Goal: Find specific page/section: Find specific page/section

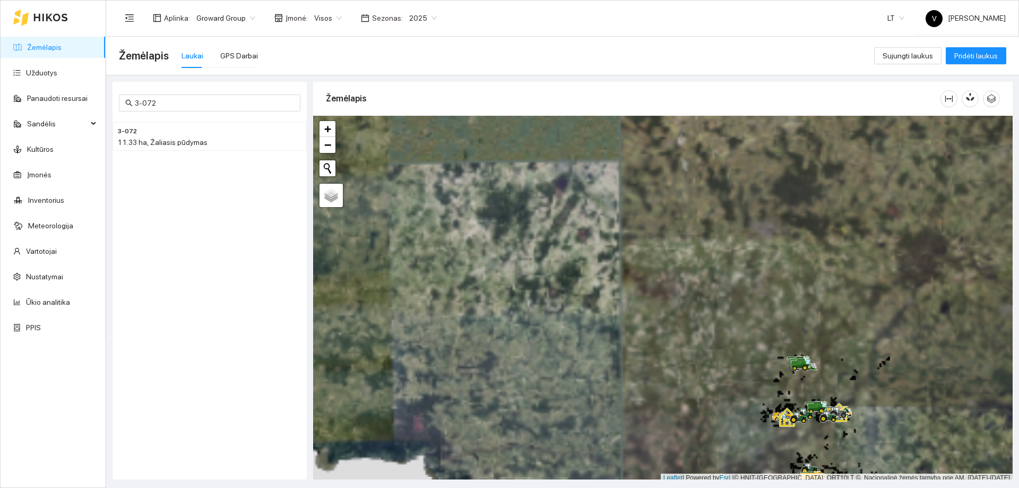
scroll to position [3, 0]
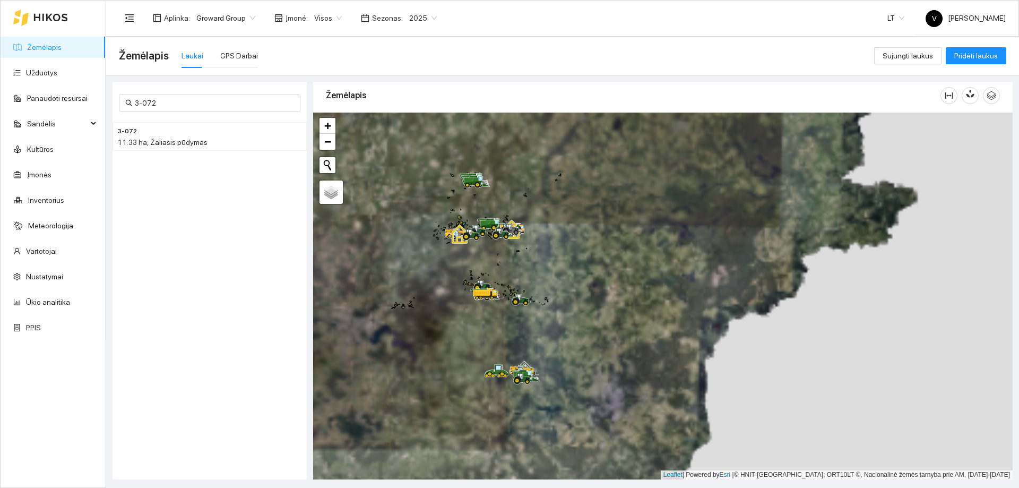
drag, startPoint x: 646, startPoint y: 396, endPoint x: 332, endPoint y: 216, distance: 361.9
click at [322, 216] on div at bounding box center [662, 295] width 699 height 367
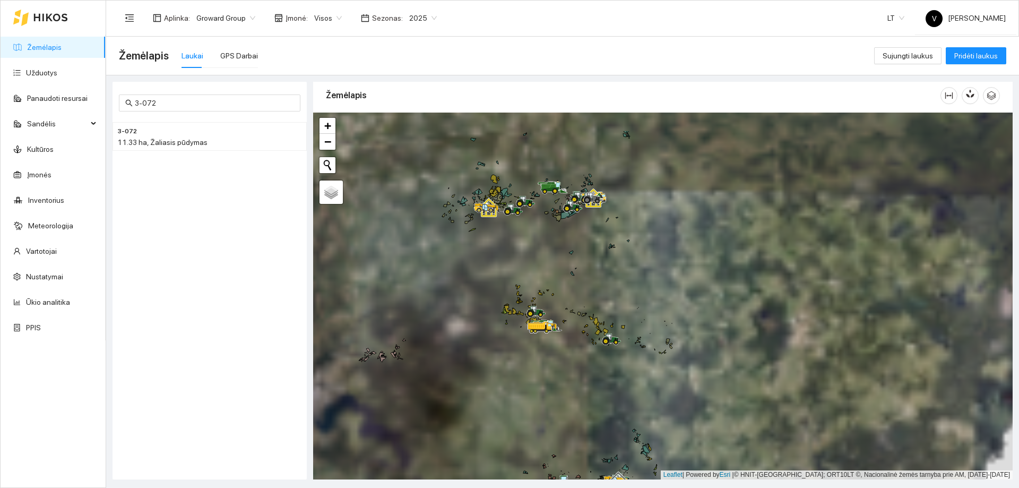
drag, startPoint x: 517, startPoint y: 285, endPoint x: 520, endPoint y: 333, distance: 48.4
click at [520, 289] on icon at bounding box center [518, 287] width 4 height 4
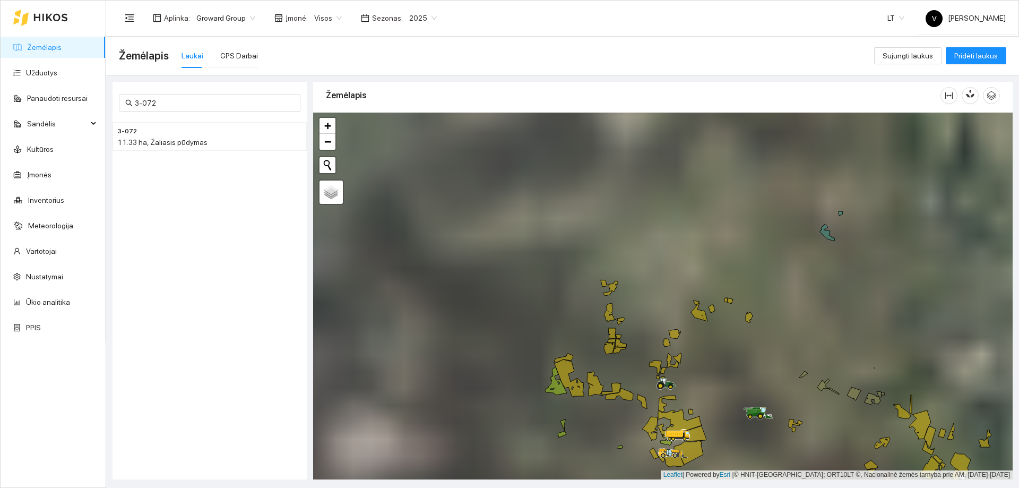
drag, startPoint x: 701, startPoint y: 190, endPoint x: 671, endPoint y: 314, distance: 126.6
click at [671, 314] on div at bounding box center [662, 295] width 699 height 367
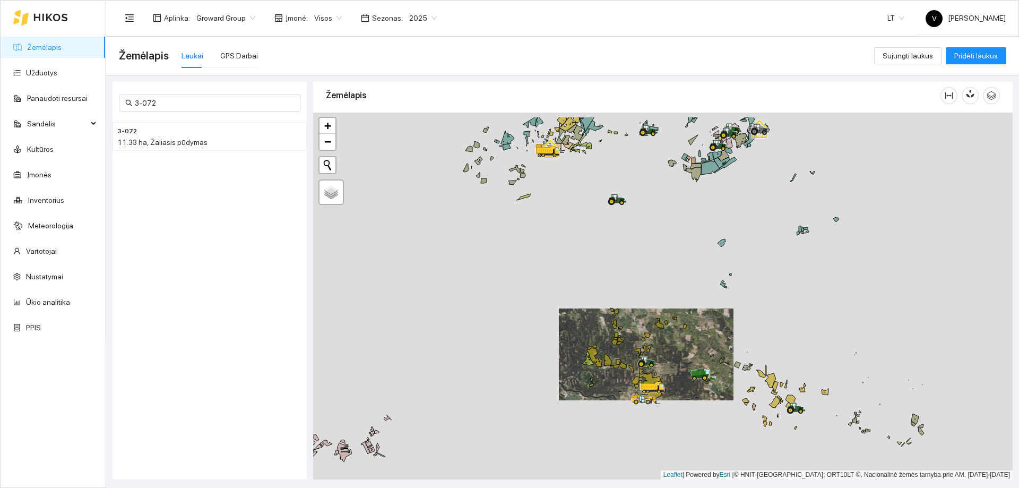
drag, startPoint x: 640, startPoint y: 255, endPoint x: 632, endPoint y: 352, distance: 97.9
click at [639, 363] on div at bounding box center [662, 295] width 699 height 367
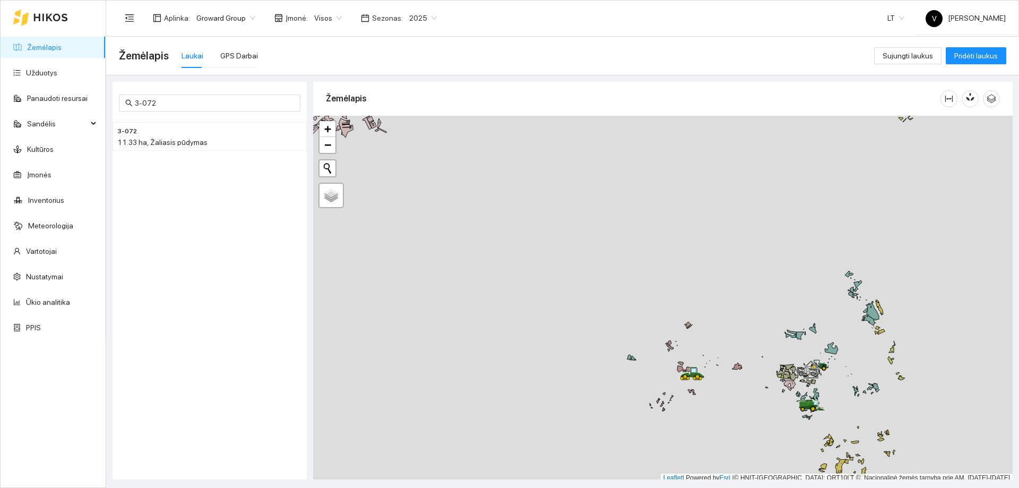
scroll to position [3, 0]
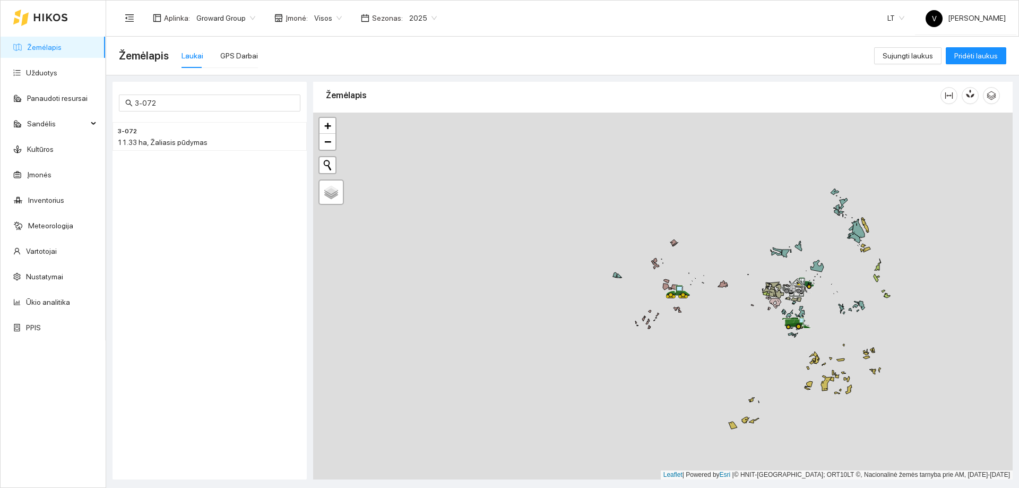
drag, startPoint x: 756, startPoint y: 342, endPoint x: 738, endPoint y: 231, distance: 112.4
click at [738, 231] on div at bounding box center [662, 295] width 699 height 367
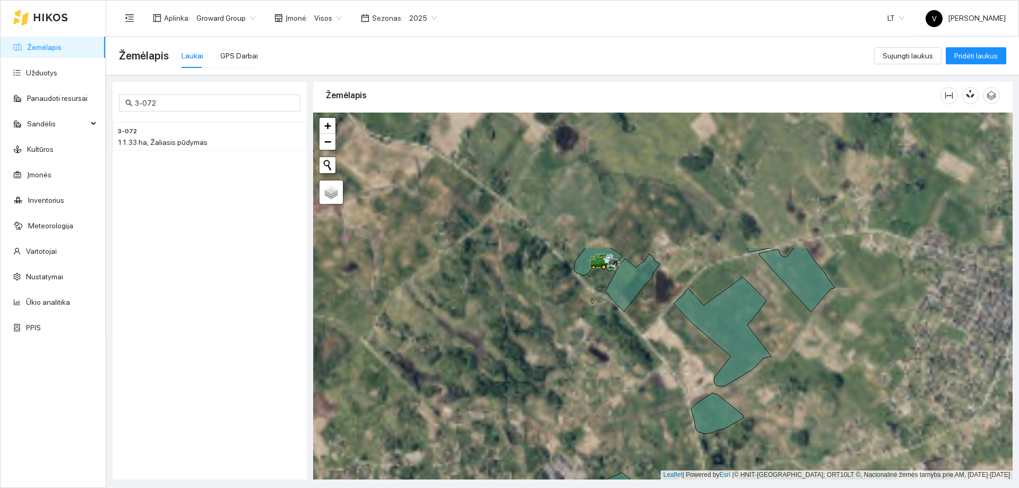
drag, startPoint x: 703, startPoint y: 324, endPoint x: 699, endPoint y: 385, distance: 60.7
click at [699, 385] on div at bounding box center [662, 295] width 699 height 367
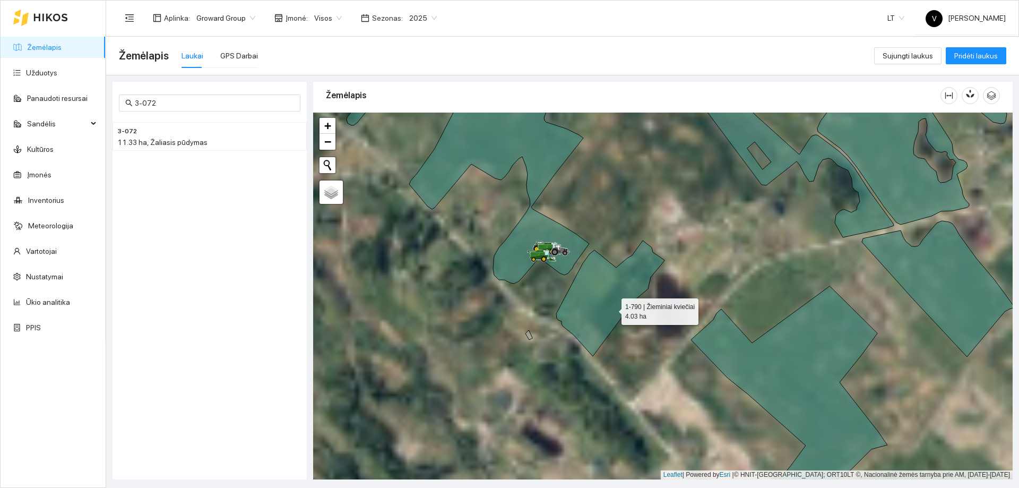
drag, startPoint x: 617, startPoint y: 306, endPoint x: 588, endPoint y: 326, distance: 35.5
click at [588, 326] on icon at bounding box center [610, 298] width 108 height 116
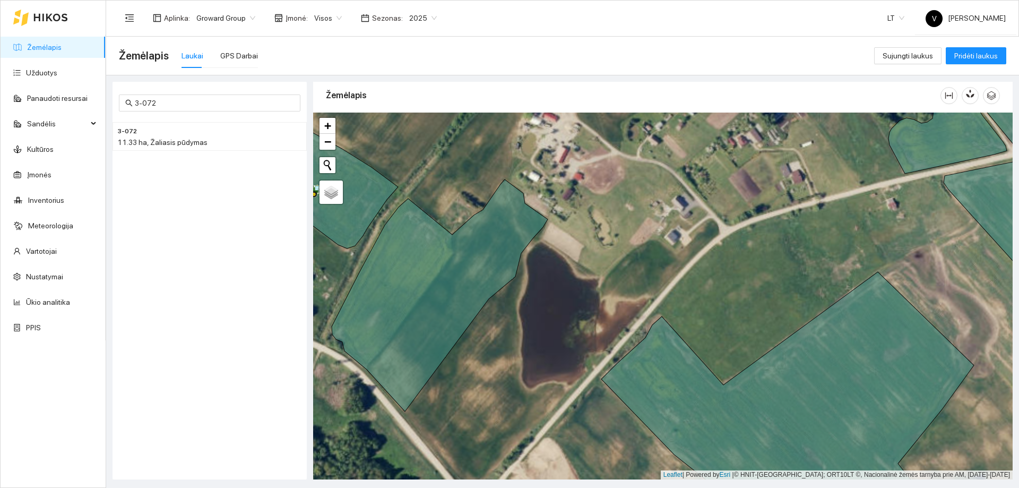
drag, startPoint x: 597, startPoint y: 347, endPoint x: 753, endPoint y: 295, distance: 164.6
click at [753, 295] on div at bounding box center [662, 295] width 699 height 367
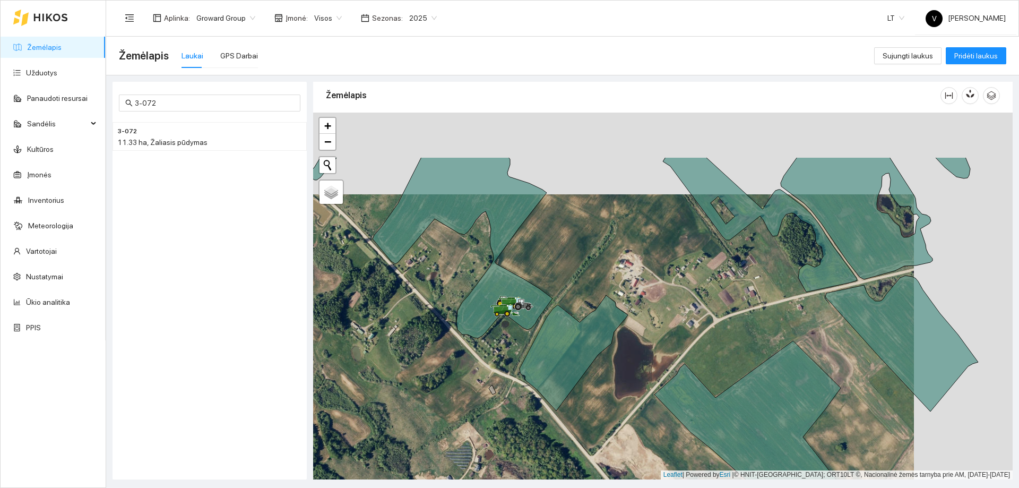
drag, startPoint x: 642, startPoint y: 337, endPoint x: 484, endPoint y: 425, distance: 180.7
click at [469, 440] on div at bounding box center [662, 295] width 699 height 367
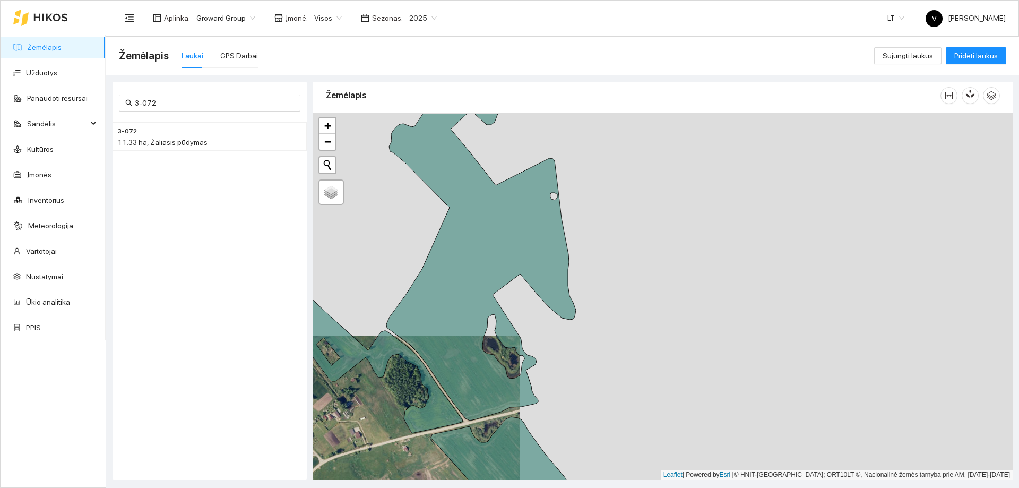
drag, startPoint x: 797, startPoint y: 332, endPoint x: 576, endPoint y: 369, distance: 224.8
click at [567, 371] on div at bounding box center [662, 295] width 699 height 367
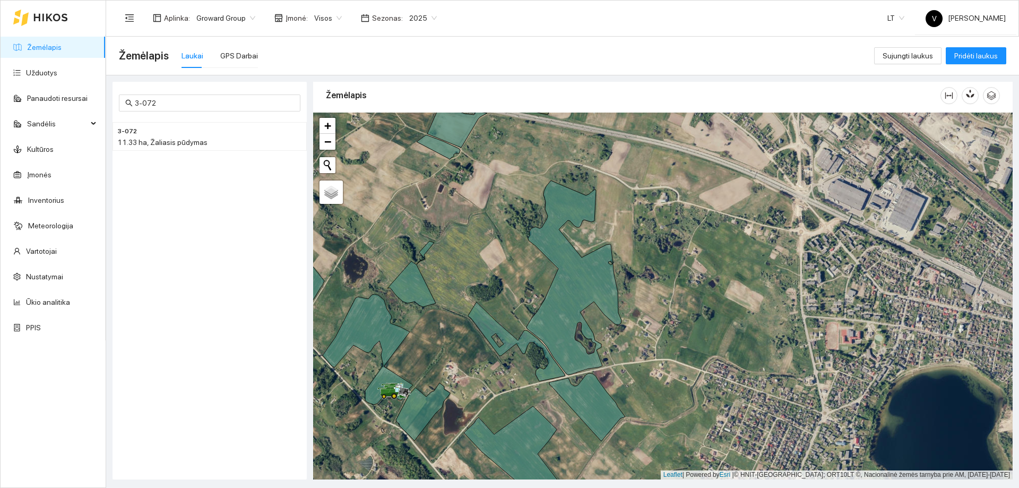
click at [730, 314] on div at bounding box center [662, 295] width 699 height 367
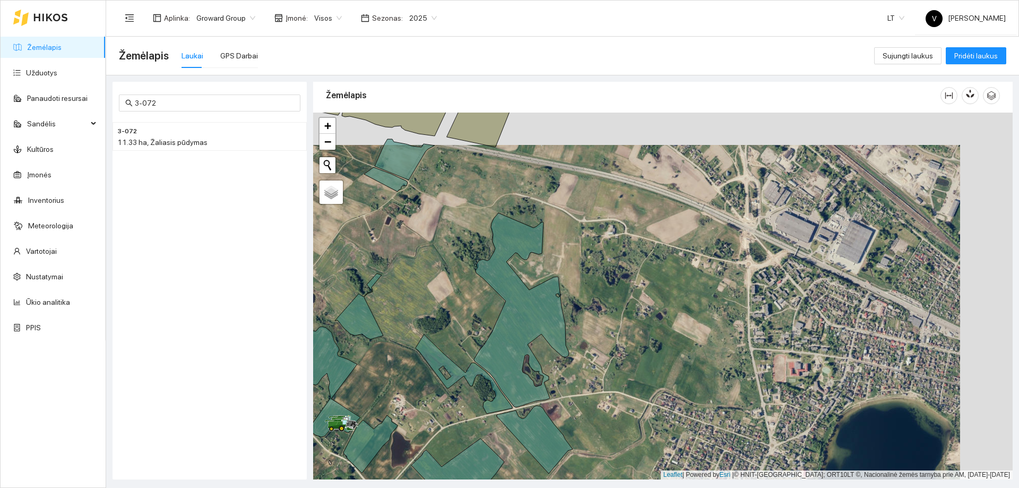
click at [683, 359] on div at bounding box center [662, 295] width 699 height 367
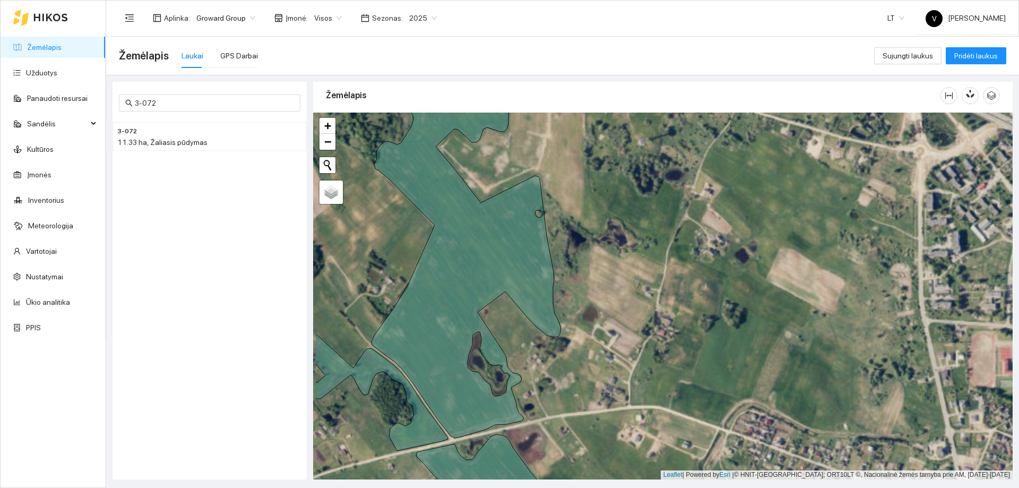
drag, startPoint x: 663, startPoint y: 378, endPoint x: 696, endPoint y: 389, distance: 34.9
click at [696, 389] on div at bounding box center [662, 295] width 699 height 367
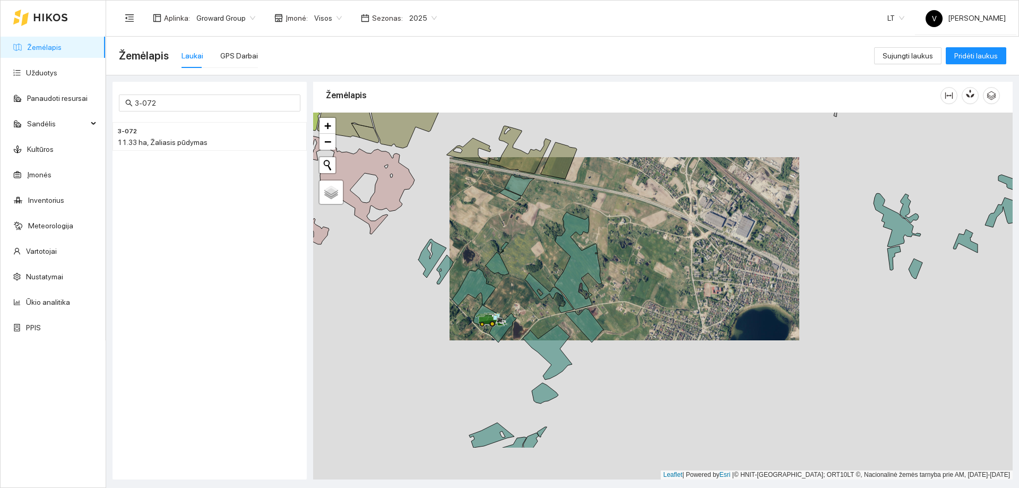
drag, startPoint x: 508, startPoint y: 306, endPoint x: 509, endPoint y: 299, distance: 7.0
click at [509, 299] on div at bounding box center [662, 295] width 699 height 367
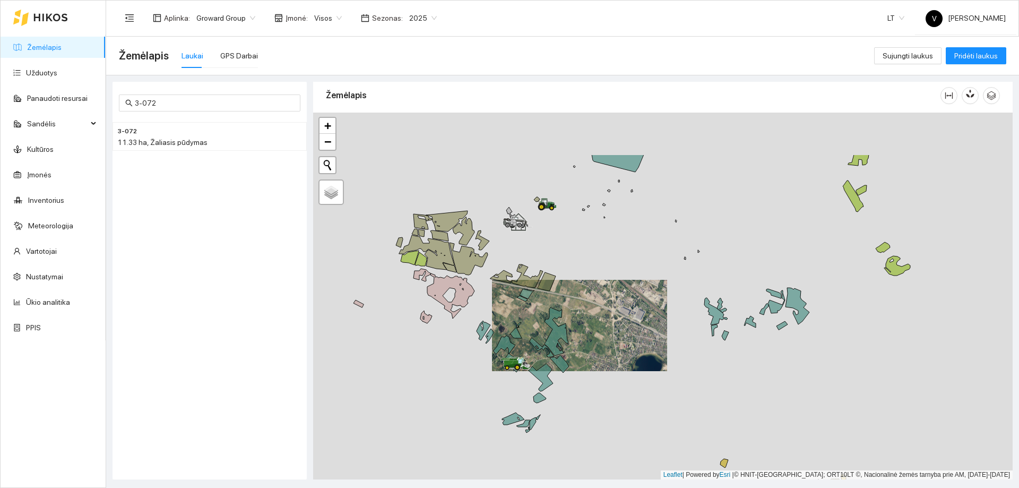
drag, startPoint x: 499, startPoint y: 278, endPoint x: 501, endPoint y: 285, distance: 7.7
click at [501, 283] on icon at bounding box center [501, 276] width 22 height 13
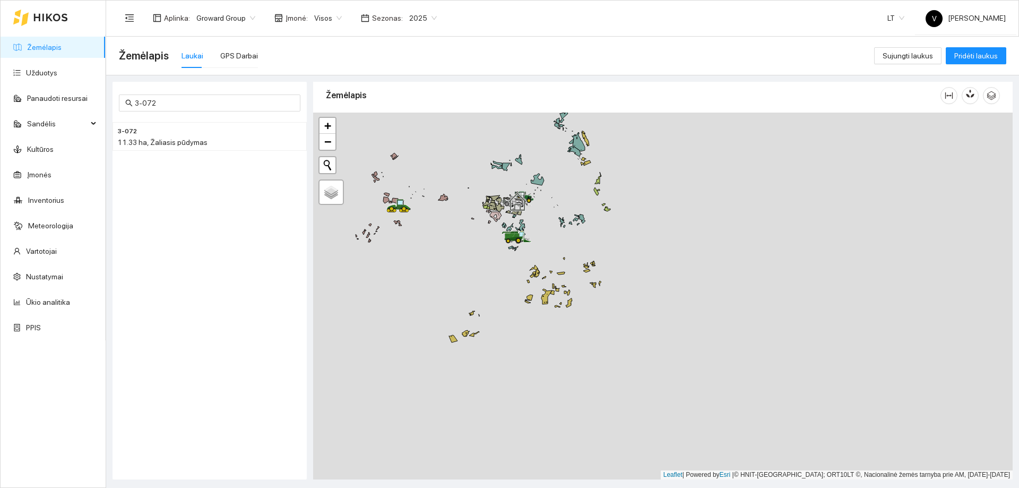
drag, startPoint x: 500, startPoint y: 223, endPoint x: 497, endPoint y: 346, distance: 123.1
click at [503, 359] on div at bounding box center [662, 295] width 699 height 367
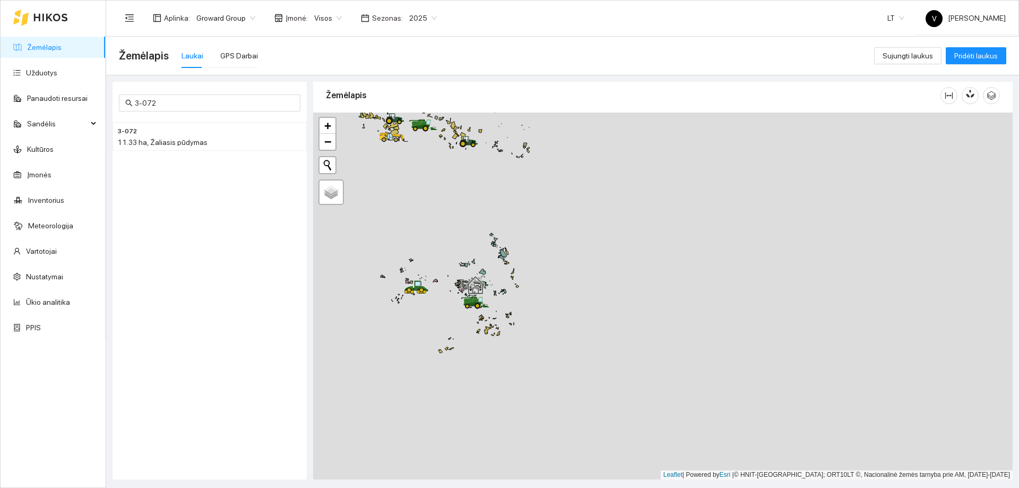
click at [501, 403] on div at bounding box center [662, 295] width 699 height 367
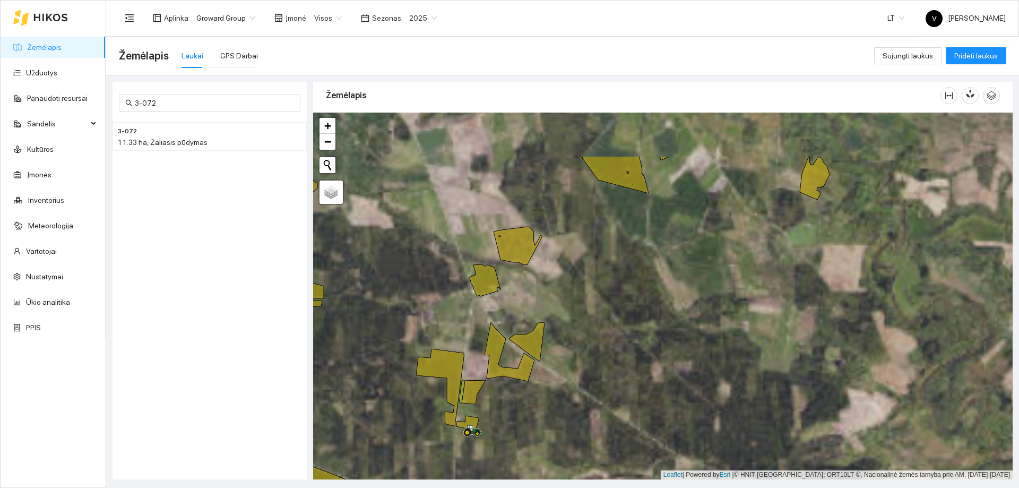
drag, startPoint x: 569, startPoint y: 248, endPoint x: 612, endPoint y: 379, distance: 137.7
click at [622, 404] on div at bounding box center [662, 295] width 699 height 367
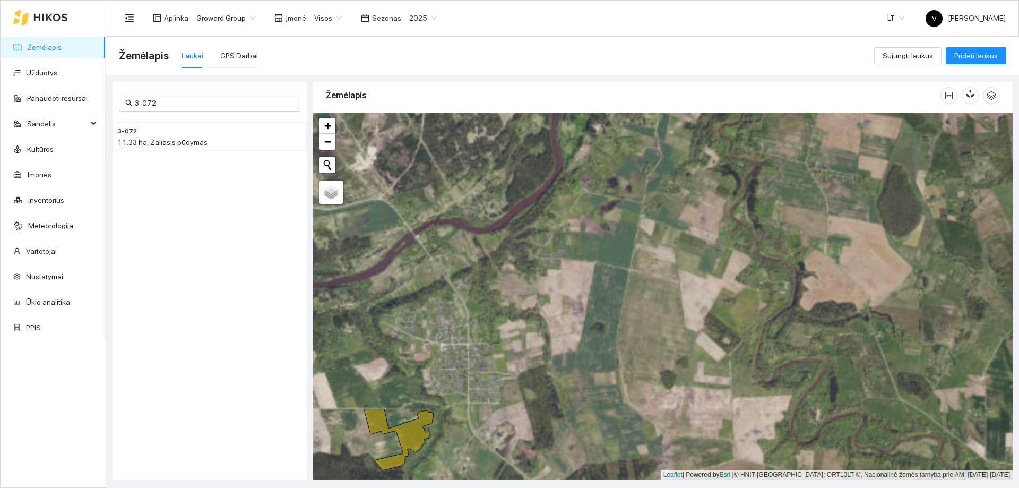
drag, startPoint x: 568, startPoint y: 336, endPoint x: 621, endPoint y: 433, distance: 110.4
click at [621, 433] on div at bounding box center [662, 295] width 699 height 367
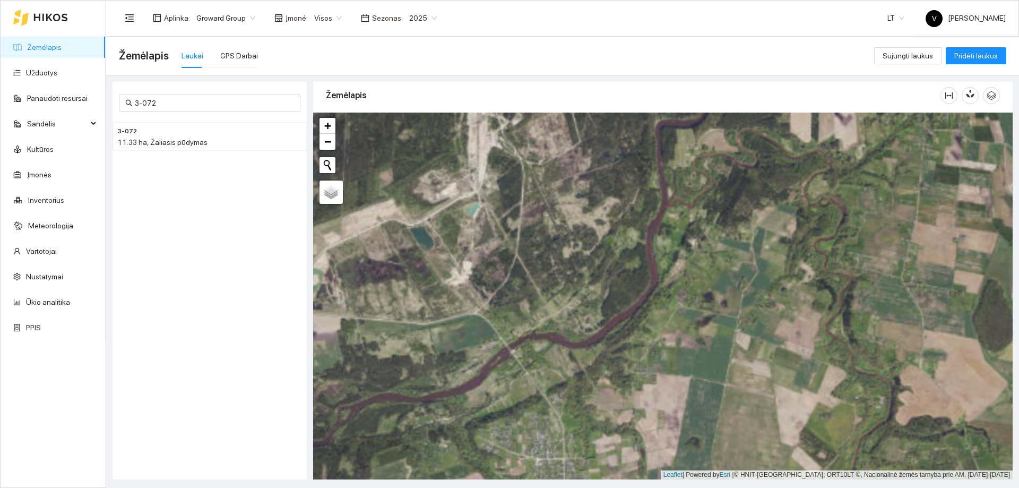
drag, startPoint x: 429, startPoint y: 272, endPoint x: 527, endPoint y: 396, distance: 158.7
click at [527, 396] on div at bounding box center [662, 295] width 699 height 367
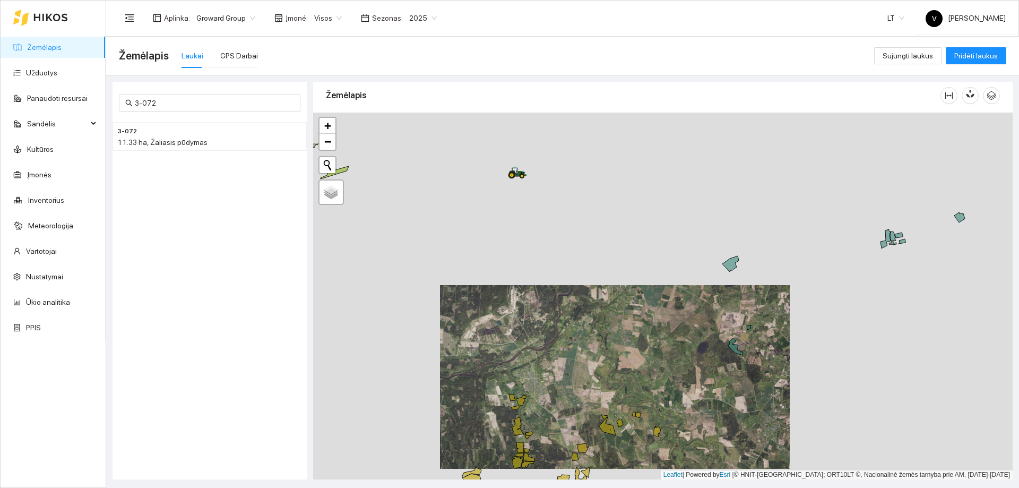
drag, startPoint x: 518, startPoint y: 323, endPoint x: 519, endPoint y: 329, distance: 6.9
click at [519, 329] on div at bounding box center [662, 295] width 699 height 367
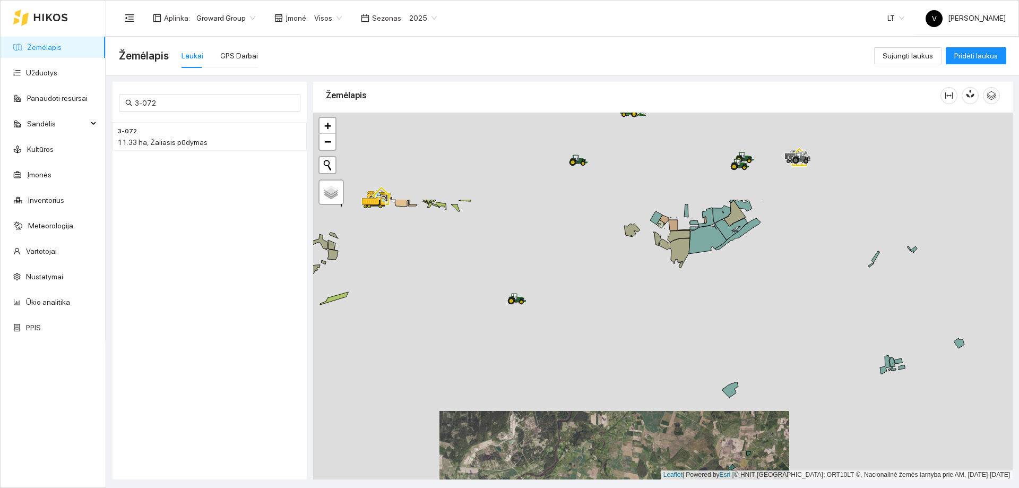
drag, startPoint x: 581, startPoint y: 205, endPoint x: 581, endPoint y: 329, distance: 123.6
click at [581, 329] on div at bounding box center [662, 295] width 699 height 367
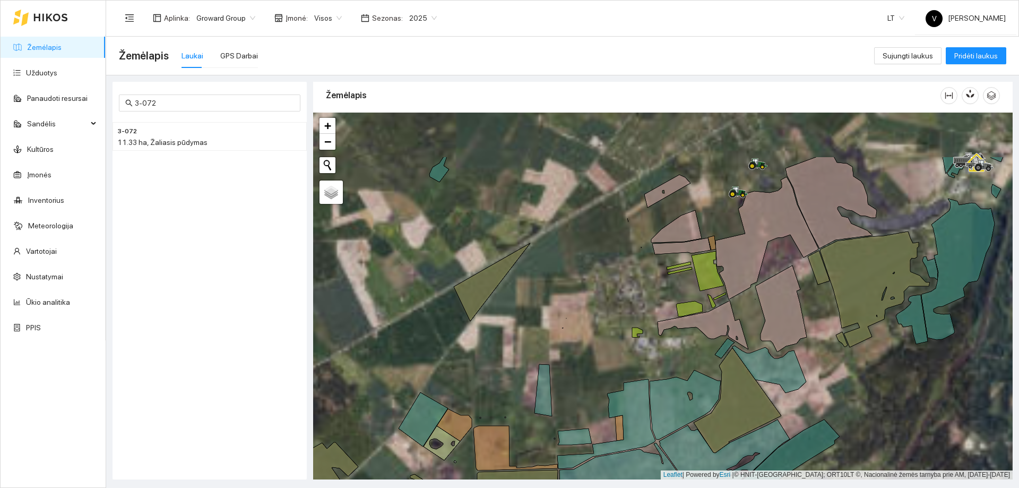
drag, startPoint x: 689, startPoint y: 269, endPoint x: 650, endPoint y: 310, distance: 56.7
click at [667, 274] on icon at bounding box center [679, 270] width 24 height 7
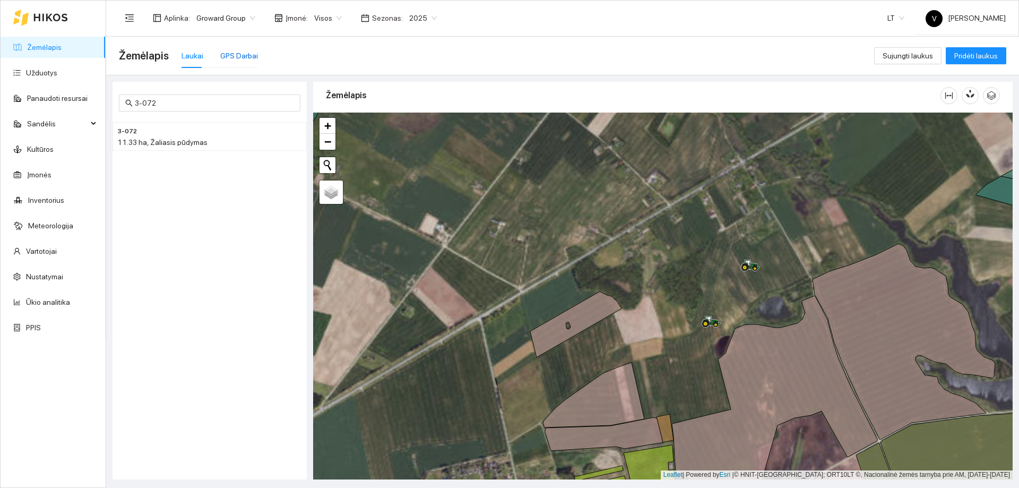
click at [226, 52] on div "GPS Darbai" at bounding box center [239, 56] width 38 height 12
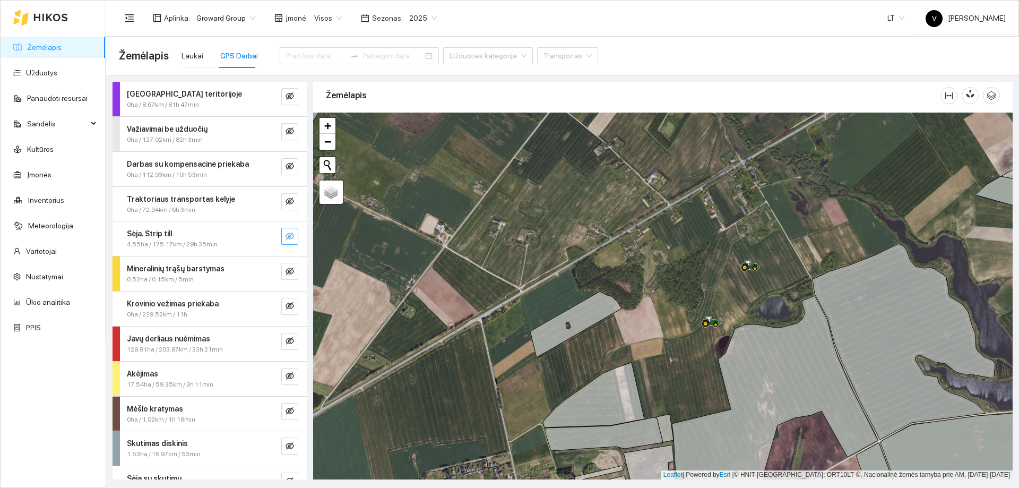
click at [285, 236] on icon "eye-invisible" at bounding box center [289, 236] width 8 height 8
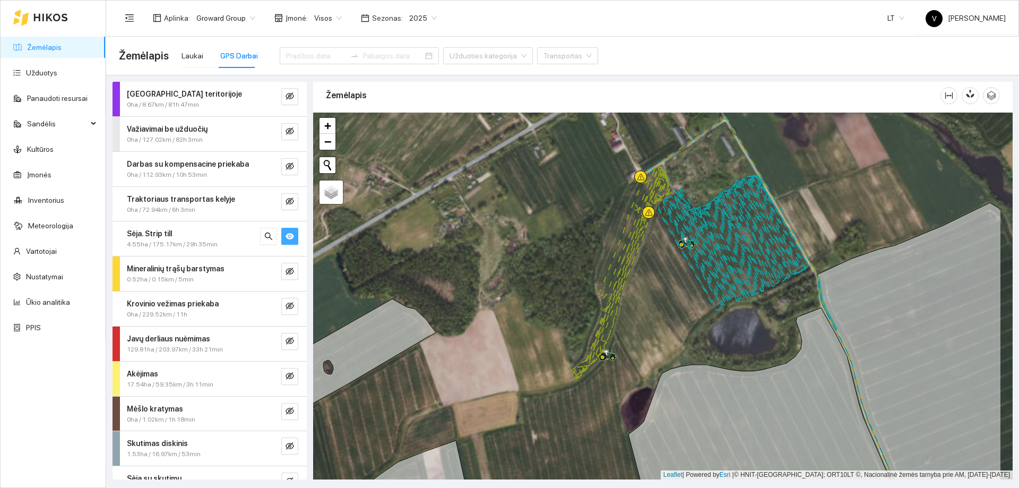
drag, startPoint x: 716, startPoint y: 289, endPoint x: 635, endPoint y: 264, distance: 84.9
click at [635, 264] on div at bounding box center [662, 295] width 699 height 367
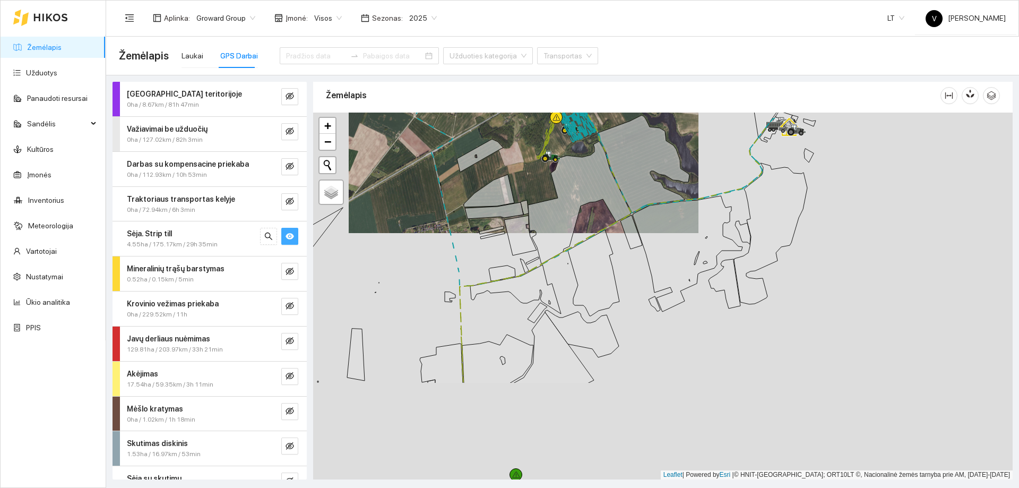
drag, startPoint x: 695, startPoint y: 347, endPoint x: 605, endPoint y: 214, distance: 160.5
click at [605, 214] on div at bounding box center [662, 295] width 699 height 367
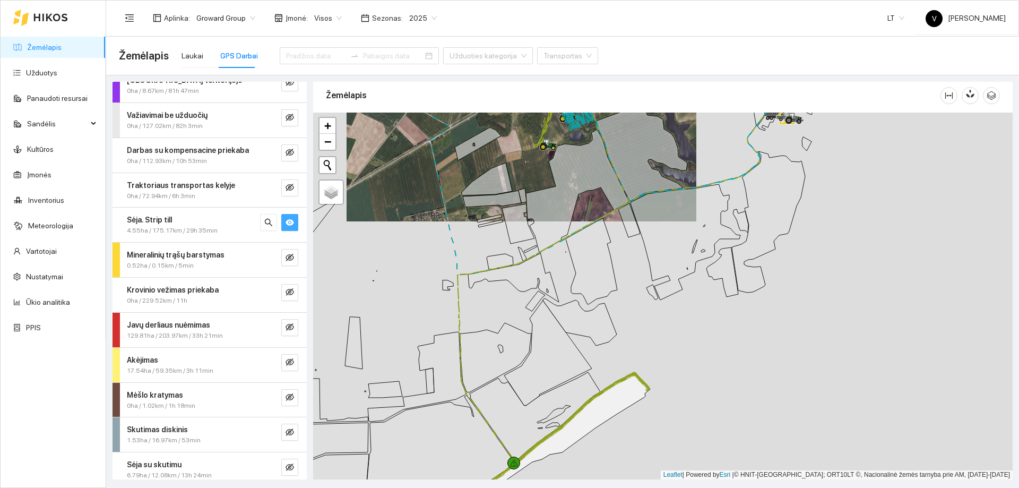
scroll to position [21, 0]
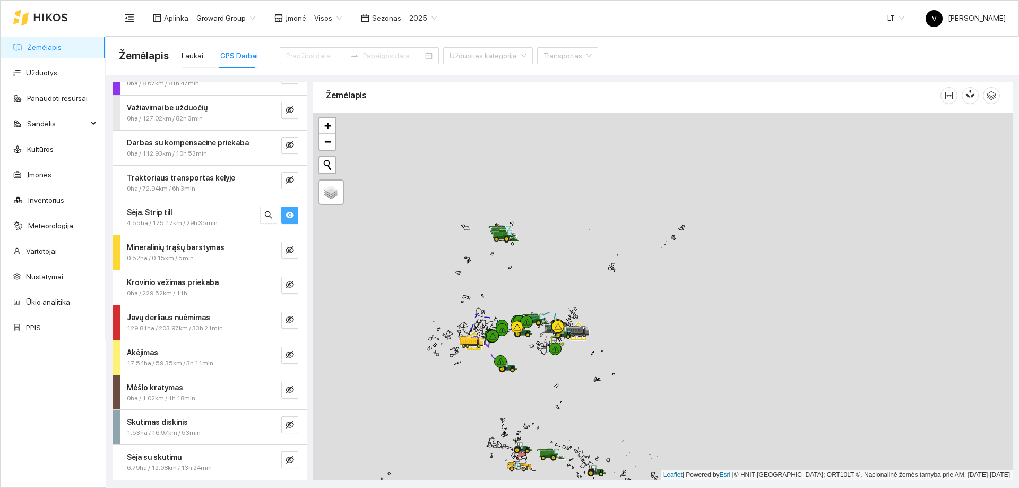
drag, startPoint x: 459, startPoint y: 312, endPoint x: 535, endPoint y: 307, distance: 76.0
click at [547, 323] on icon at bounding box center [547, 322] width 7 height 3
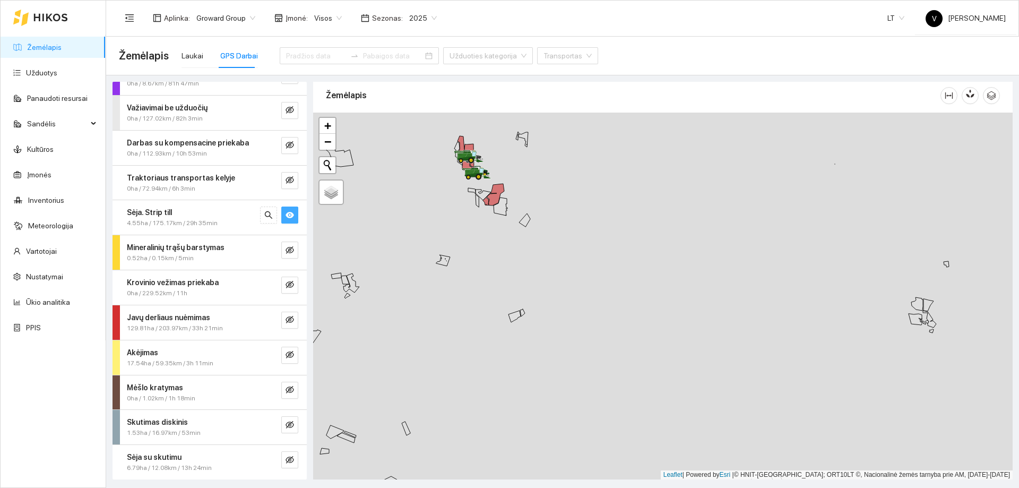
drag, startPoint x: 479, startPoint y: 337, endPoint x: 547, endPoint y: 143, distance: 205.9
click at [547, 143] on div at bounding box center [662, 295] width 699 height 367
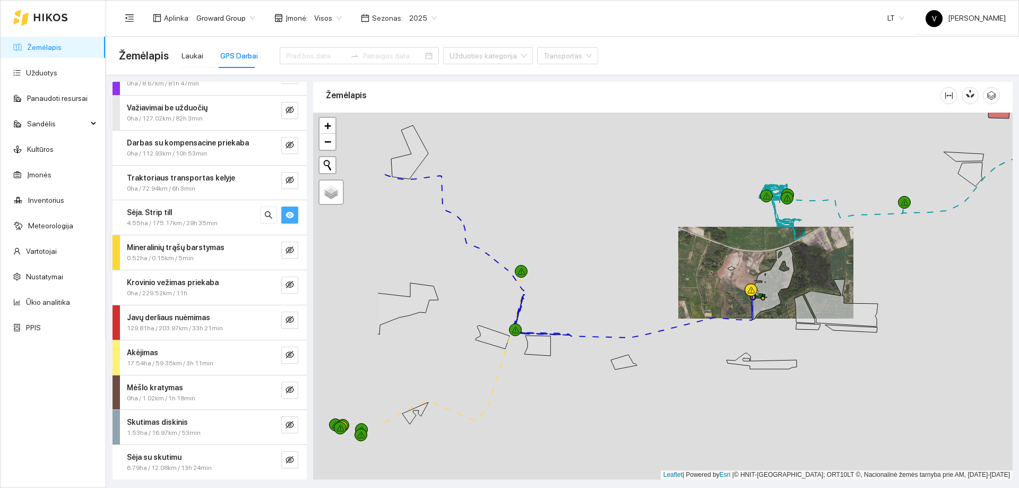
drag, startPoint x: 427, startPoint y: 389, endPoint x: 577, endPoint y: 263, distance: 196.5
click at [575, 266] on div at bounding box center [662, 295] width 699 height 367
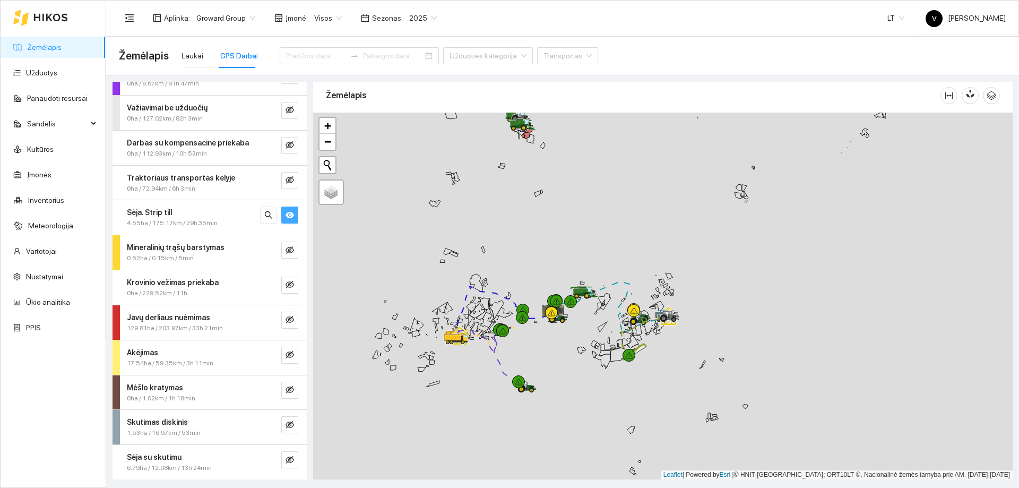
drag, startPoint x: 543, startPoint y: 351, endPoint x: 542, endPoint y: 300, distance: 50.4
click at [542, 300] on div at bounding box center [662, 295] width 699 height 367
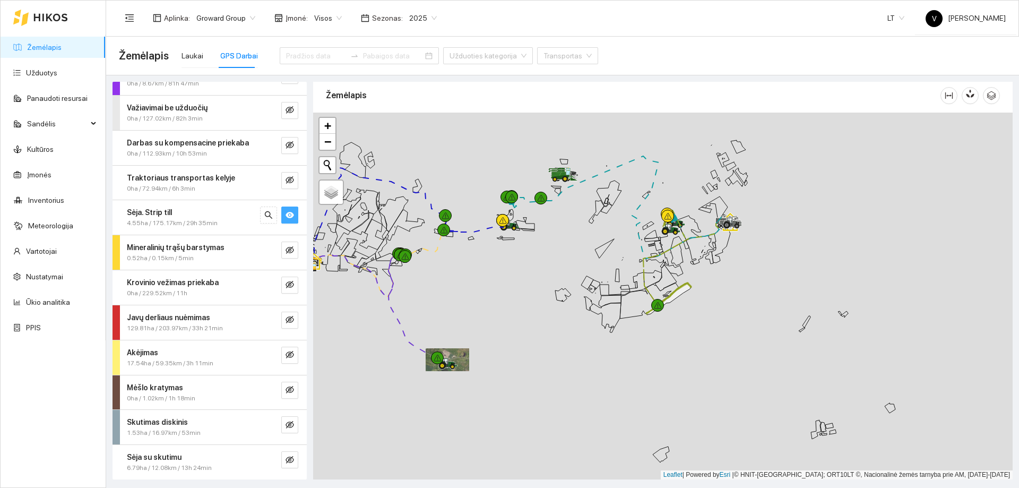
drag, startPoint x: 621, startPoint y: 237, endPoint x: 620, endPoint y: 255, distance: 18.1
click at [620, 255] on div at bounding box center [662, 295] width 699 height 367
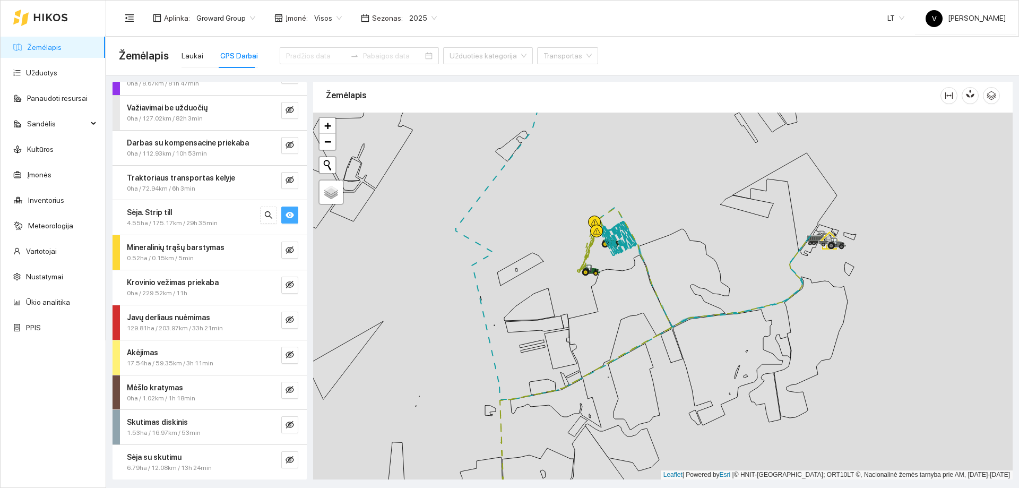
drag, startPoint x: 649, startPoint y: 266, endPoint x: 858, endPoint y: 309, distance: 213.5
click at [857, 309] on div at bounding box center [662, 295] width 699 height 367
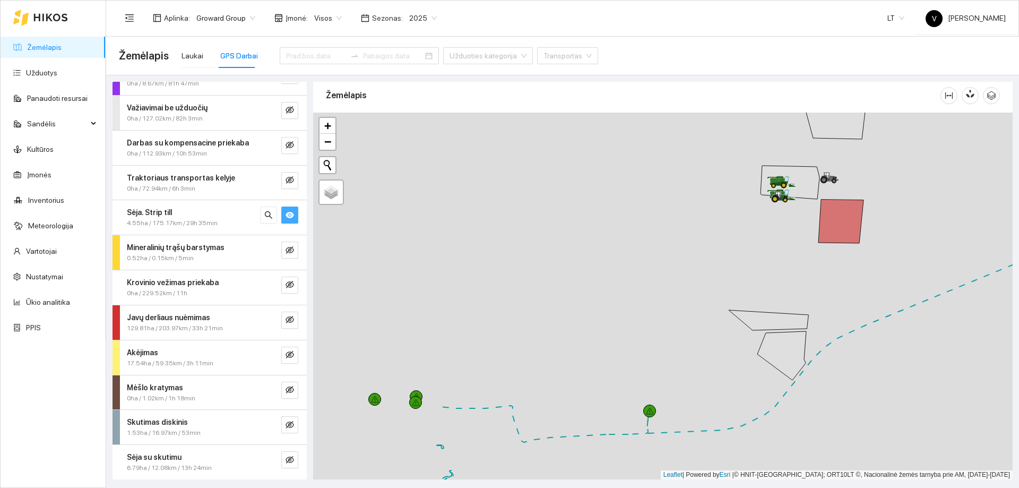
drag, startPoint x: 668, startPoint y: 281, endPoint x: 727, endPoint y: 281, distance: 58.9
click at [727, 281] on div at bounding box center [662, 295] width 699 height 367
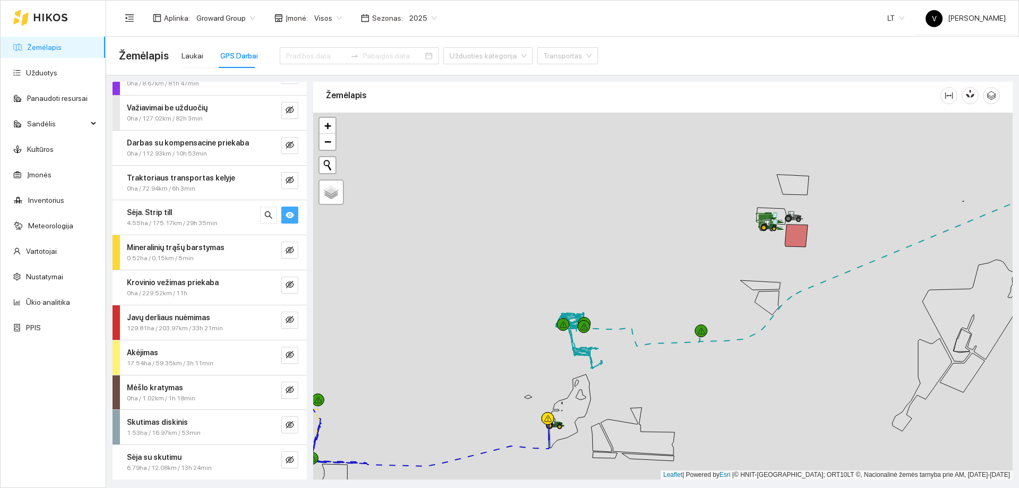
drag, startPoint x: 792, startPoint y: 286, endPoint x: 771, endPoint y: 317, distance: 36.8
click at [771, 317] on div at bounding box center [662, 295] width 699 height 367
